Goal: Task Accomplishment & Management: Manage account settings

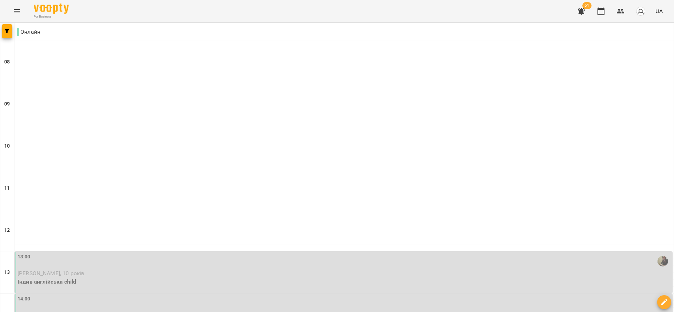
scroll to position [171, 0]
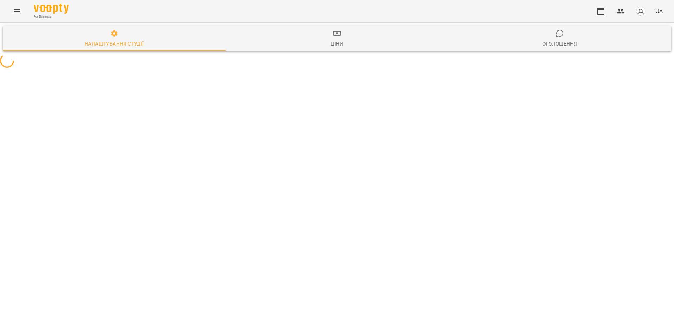
select select "**"
